Goal: Complete application form

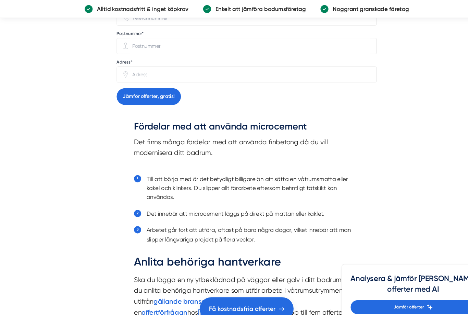
scroll to position [1606, 0]
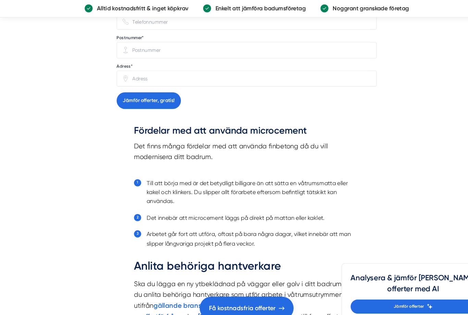
type input "[PERSON_NAME]"
type input "[EMAIL_ADDRESS][DOMAIN_NAME]"
click at [186, 28] on input "Telefonnummer" at bounding box center [237, 21] width 230 height 14
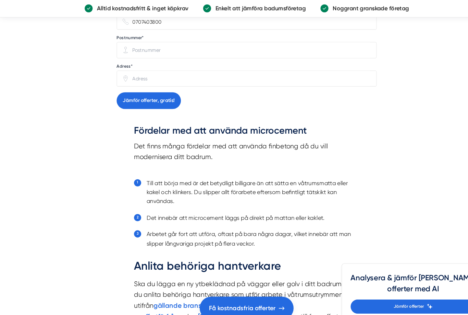
type input "0707403800"
click at [189, 55] on input "Postnummer*" at bounding box center [237, 48] width 230 height 14
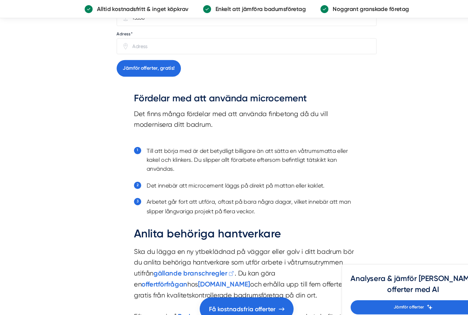
scroll to position [1637, 0]
type input "13338"
click at [160, 51] on input "Adress*" at bounding box center [237, 43] width 230 height 14
type input "F"
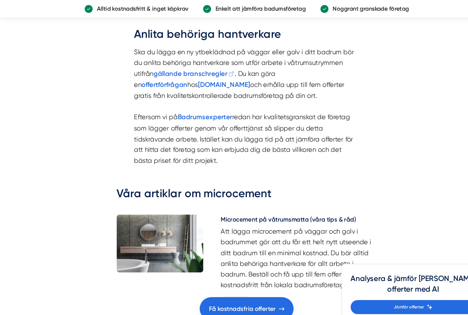
scroll to position [1804, 0]
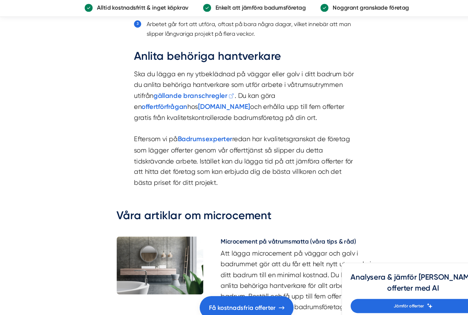
type input "[STREET_ADDRESS]"
